Goal: Task Accomplishment & Management: Manage account settings

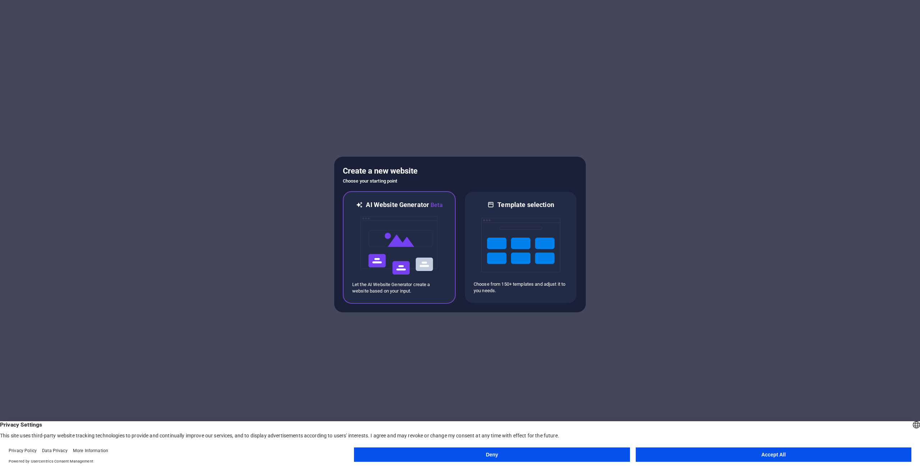
click at [416, 235] on img at bounding box center [399, 245] width 79 height 72
click at [515, 246] on img at bounding box center [520, 245] width 79 height 72
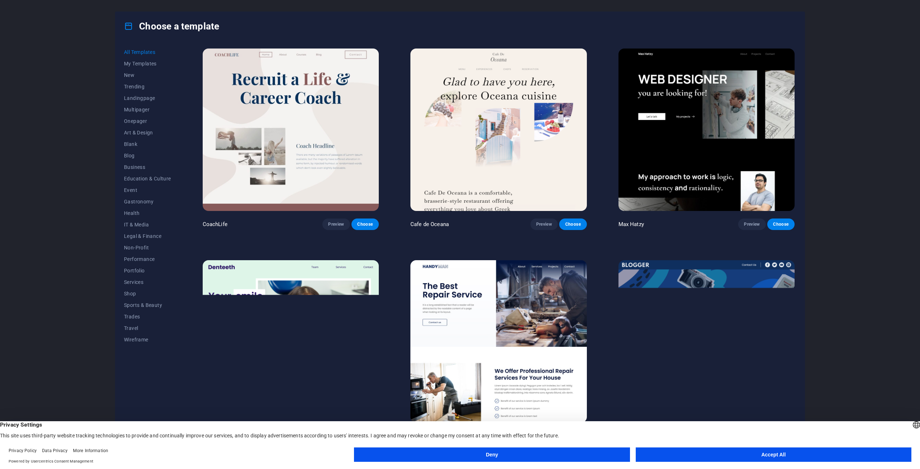
scroll to position [934, 0]
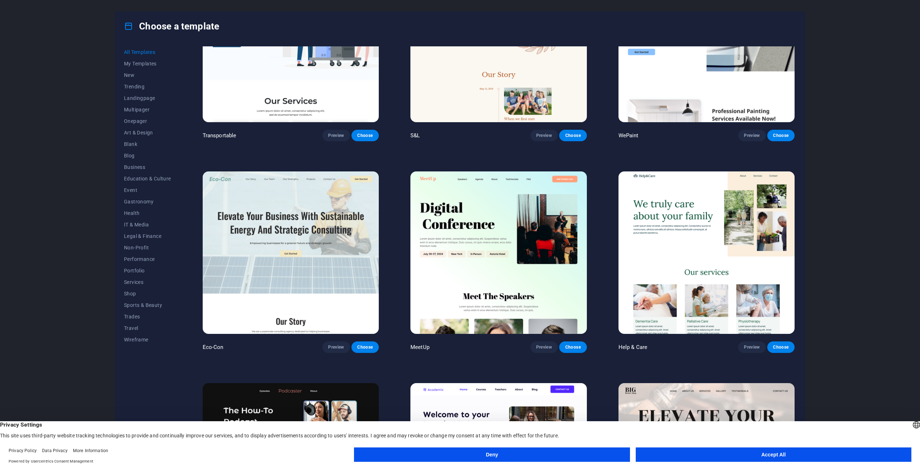
click at [764, 454] on button "Accept All" at bounding box center [773, 454] width 276 height 14
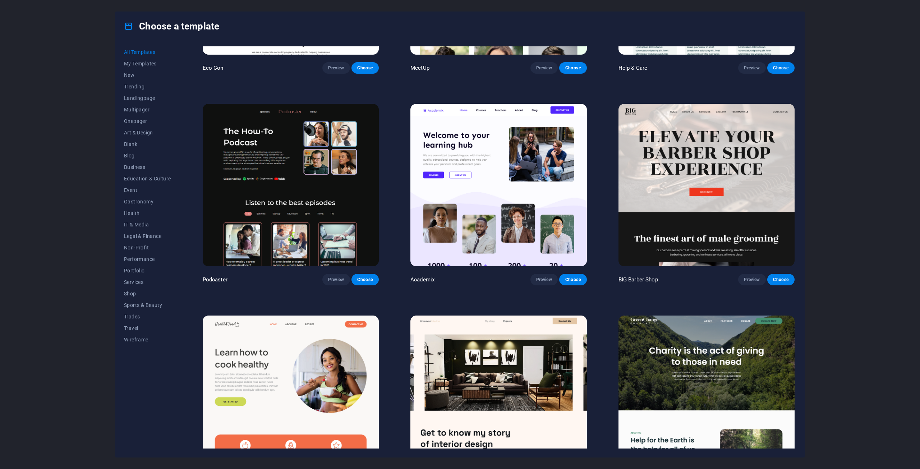
scroll to position [1293, 0]
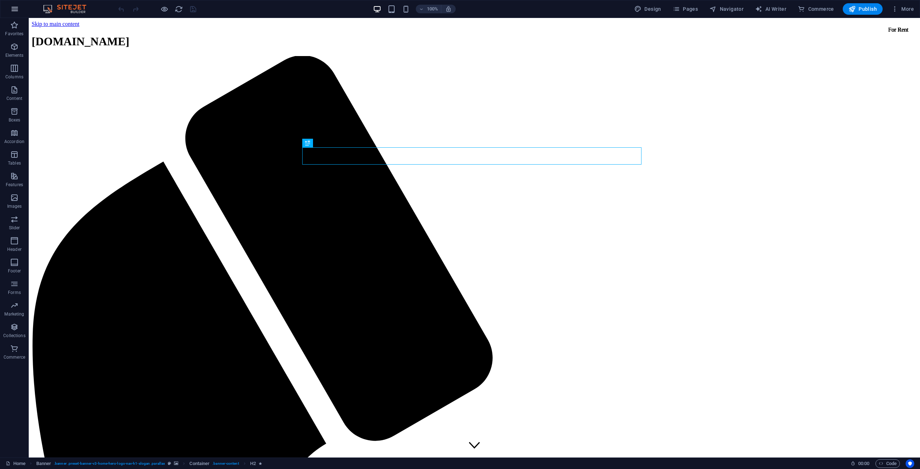
click at [12, 13] on button "button" at bounding box center [14, 8] width 17 height 17
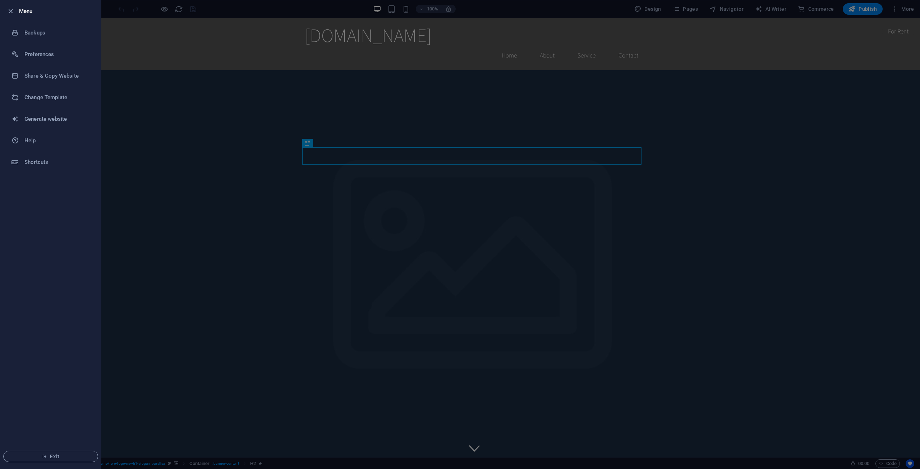
click at [12, 13] on icon "button" at bounding box center [10, 11] width 8 height 8
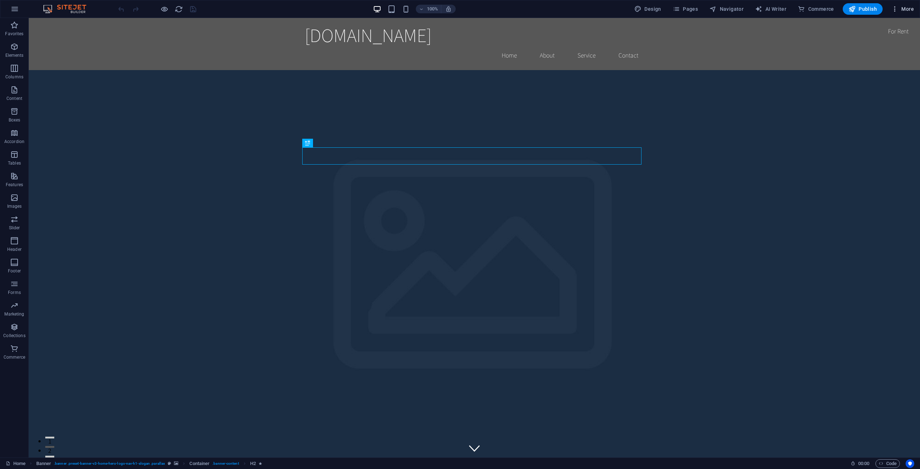
click at [896, 9] on icon "button" at bounding box center [894, 8] width 7 height 7
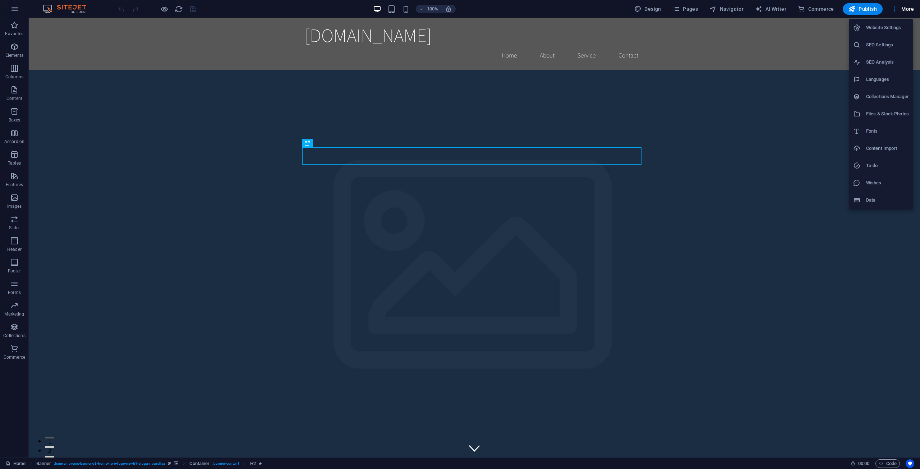
click at [144, 295] on div at bounding box center [460, 234] width 920 height 469
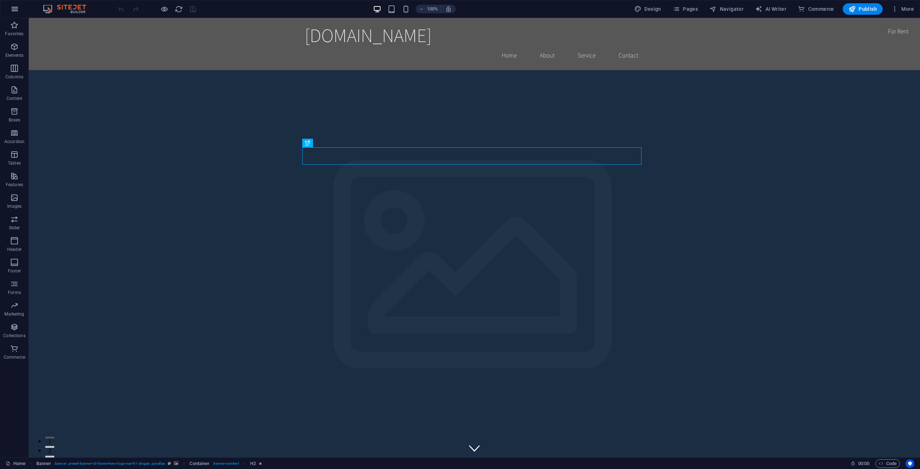
click at [14, 12] on icon "button" at bounding box center [14, 9] width 9 height 9
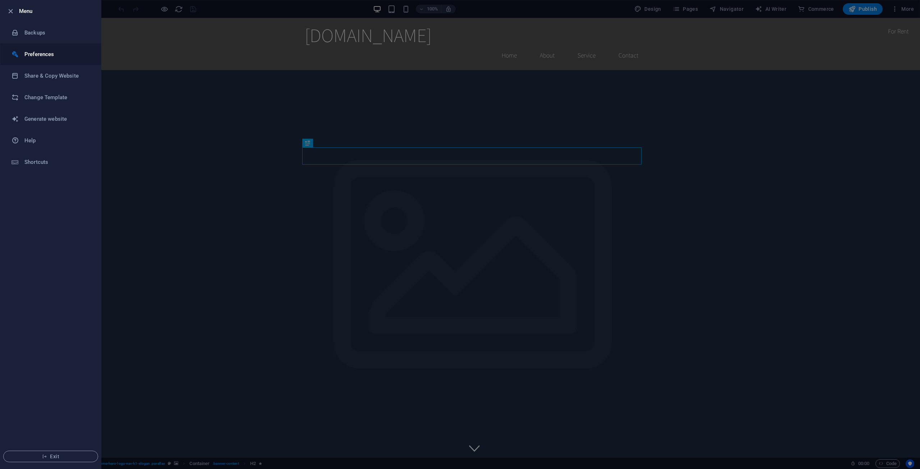
click at [35, 56] on h6 "Preferences" at bounding box center [57, 54] width 66 height 9
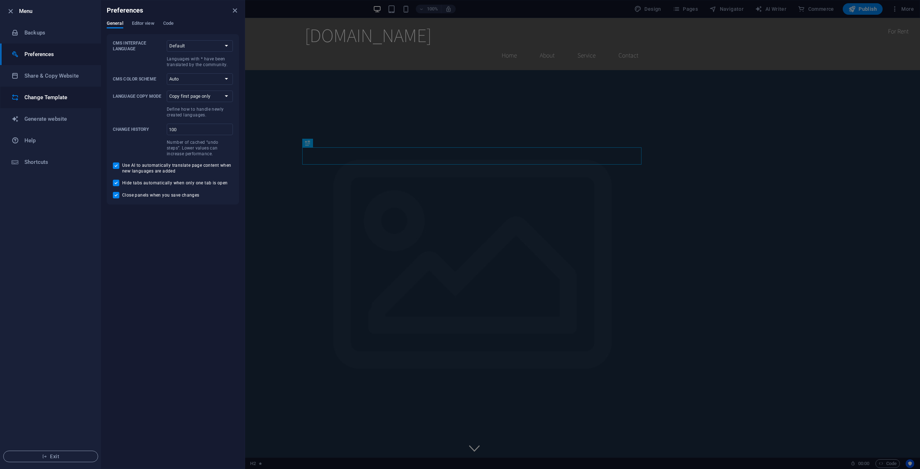
click at [47, 102] on li "Change Template" at bounding box center [50, 98] width 101 height 22
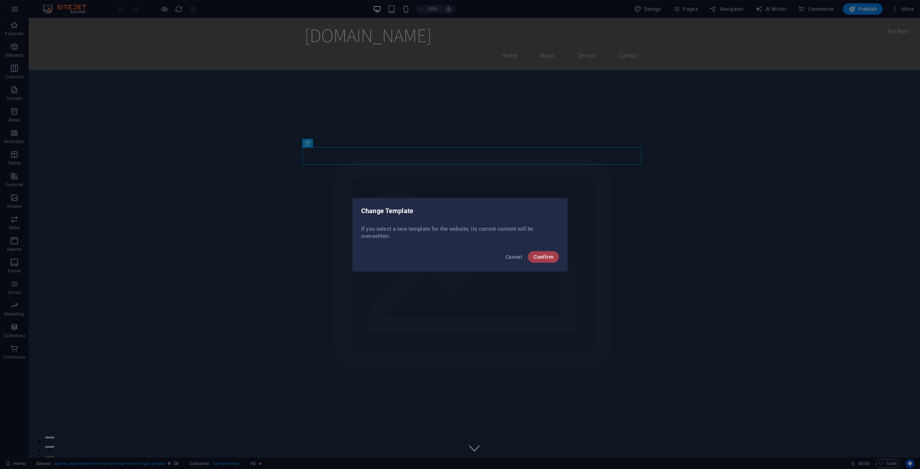
click at [539, 256] on span "Confirm" at bounding box center [542, 257] width 19 height 6
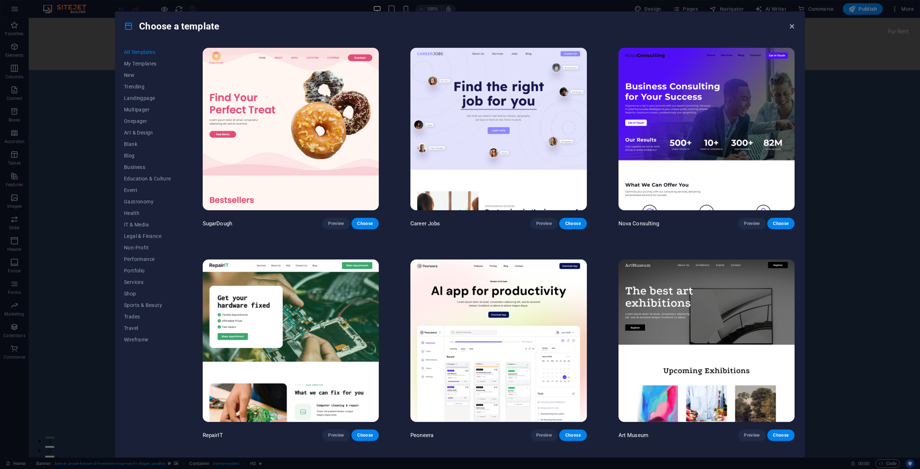
click at [790, 26] on icon "button" at bounding box center [791, 26] width 8 height 8
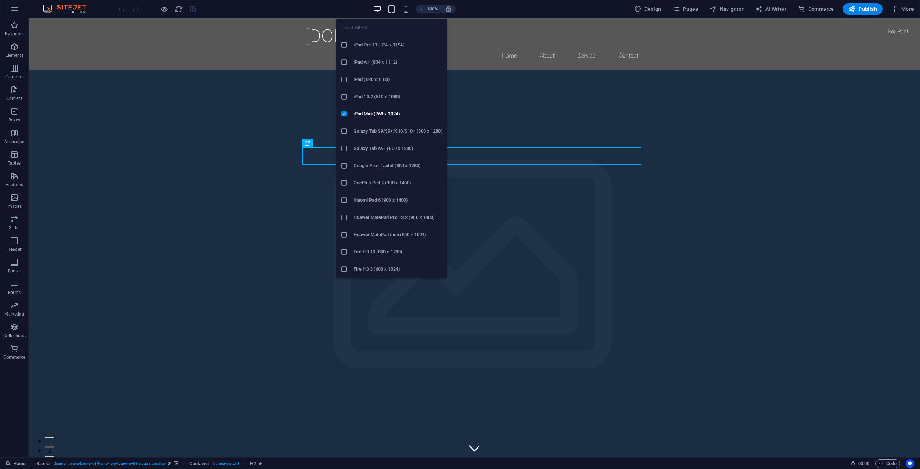
click at [393, 9] on icon "button" at bounding box center [391, 9] width 8 height 8
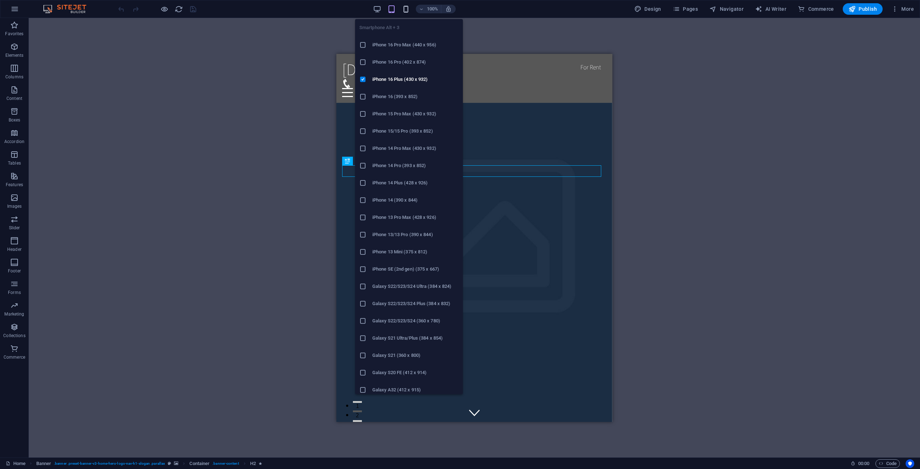
click at [408, 8] on icon "button" at bounding box center [406, 9] width 8 height 8
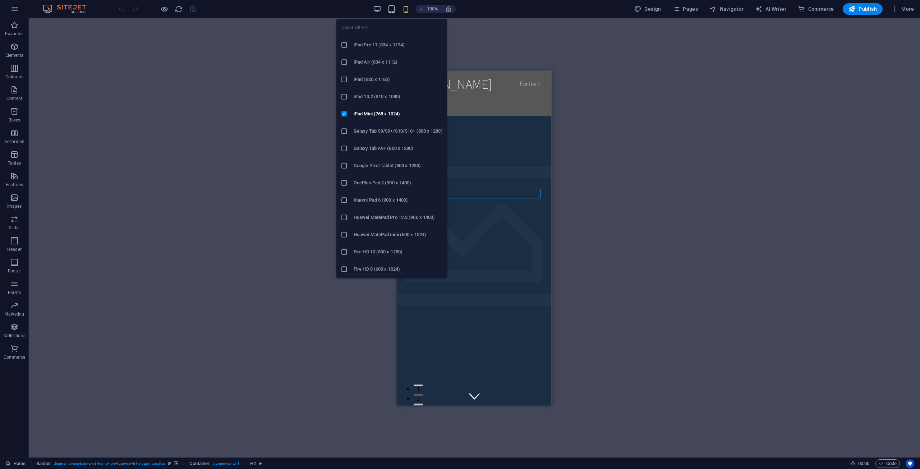
click at [389, 9] on icon "button" at bounding box center [391, 9] width 8 height 8
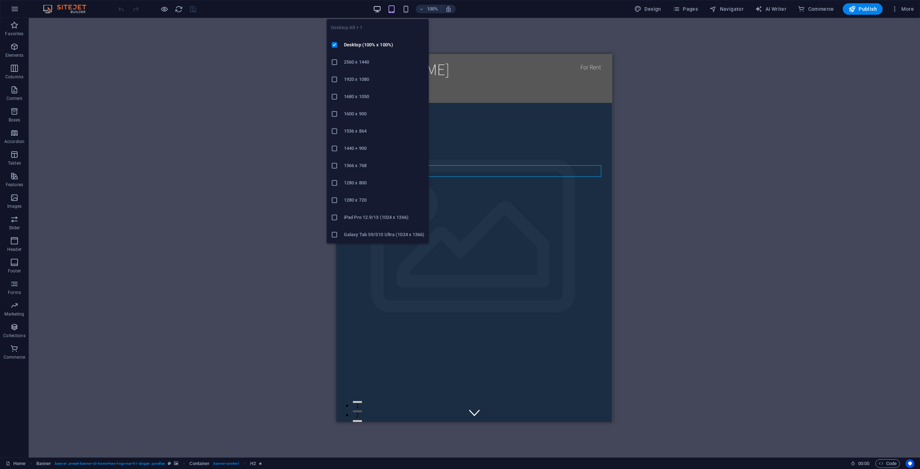
click at [379, 9] on icon "button" at bounding box center [377, 9] width 8 height 8
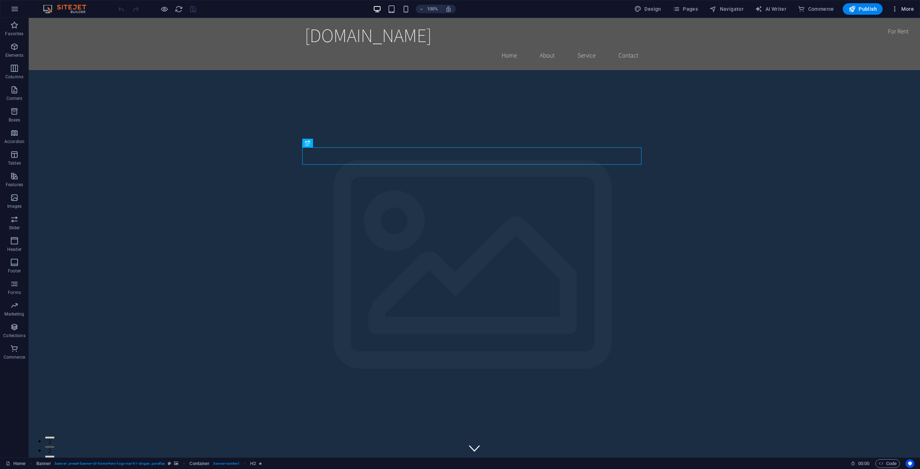
click at [895, 7] on icon "button" at bounding box center [894, 8] width 7 height 7
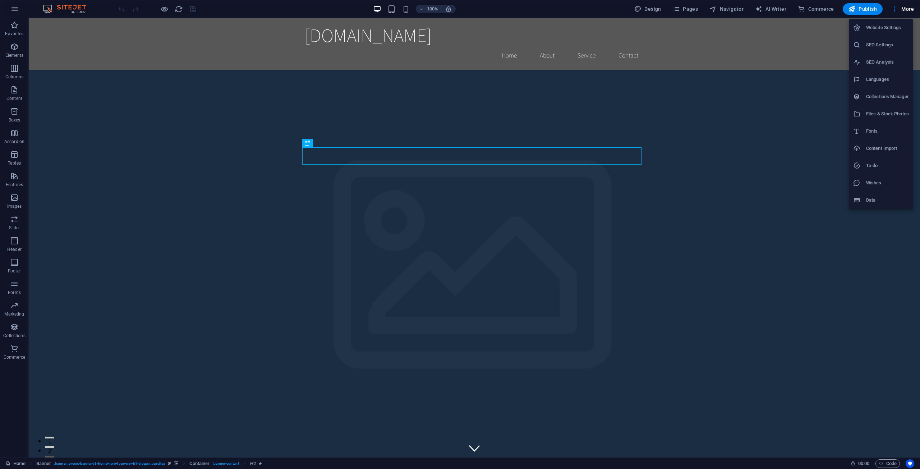
click at [16, 10] on div at bounding box center [460, 234] width 920 height 469
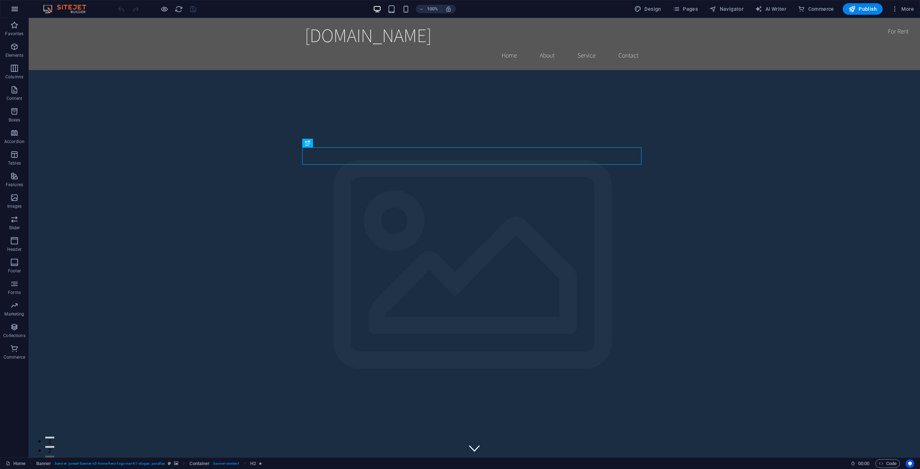
click at [16, 9] on icon "button" at bounding box center [14, 9] width 9 height 9
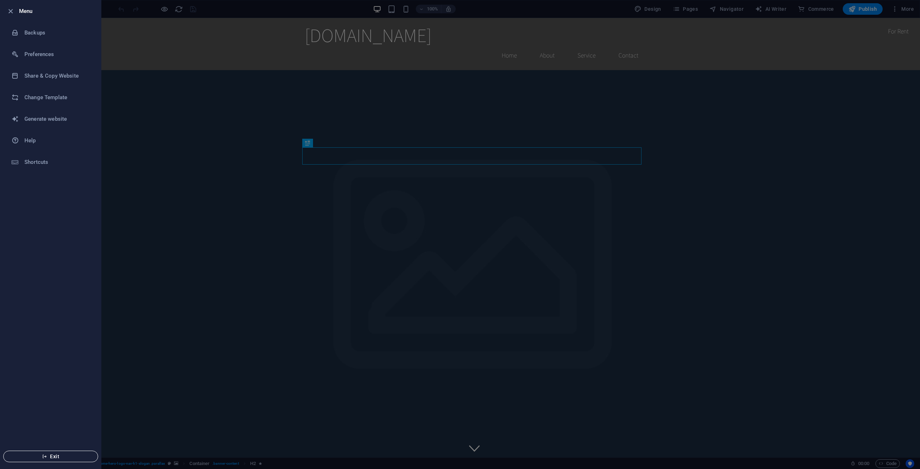
click at [59, 457] on span "Exit" at bounding box center [50, 456] width 83 height 6
